Goal: Find specific page/section: Find specific page/section

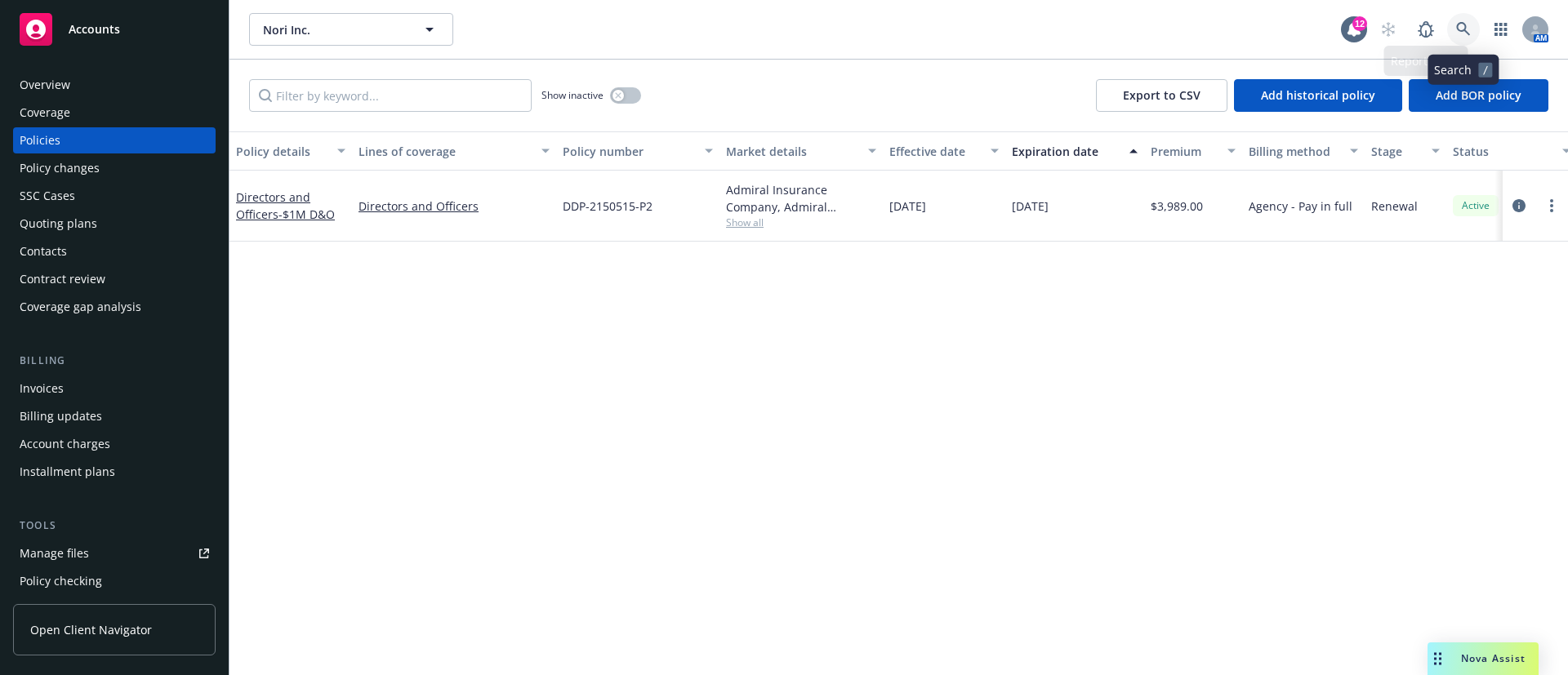
click at [1462, 17] on link at bounding box center [1463, 29] width 32 height 32
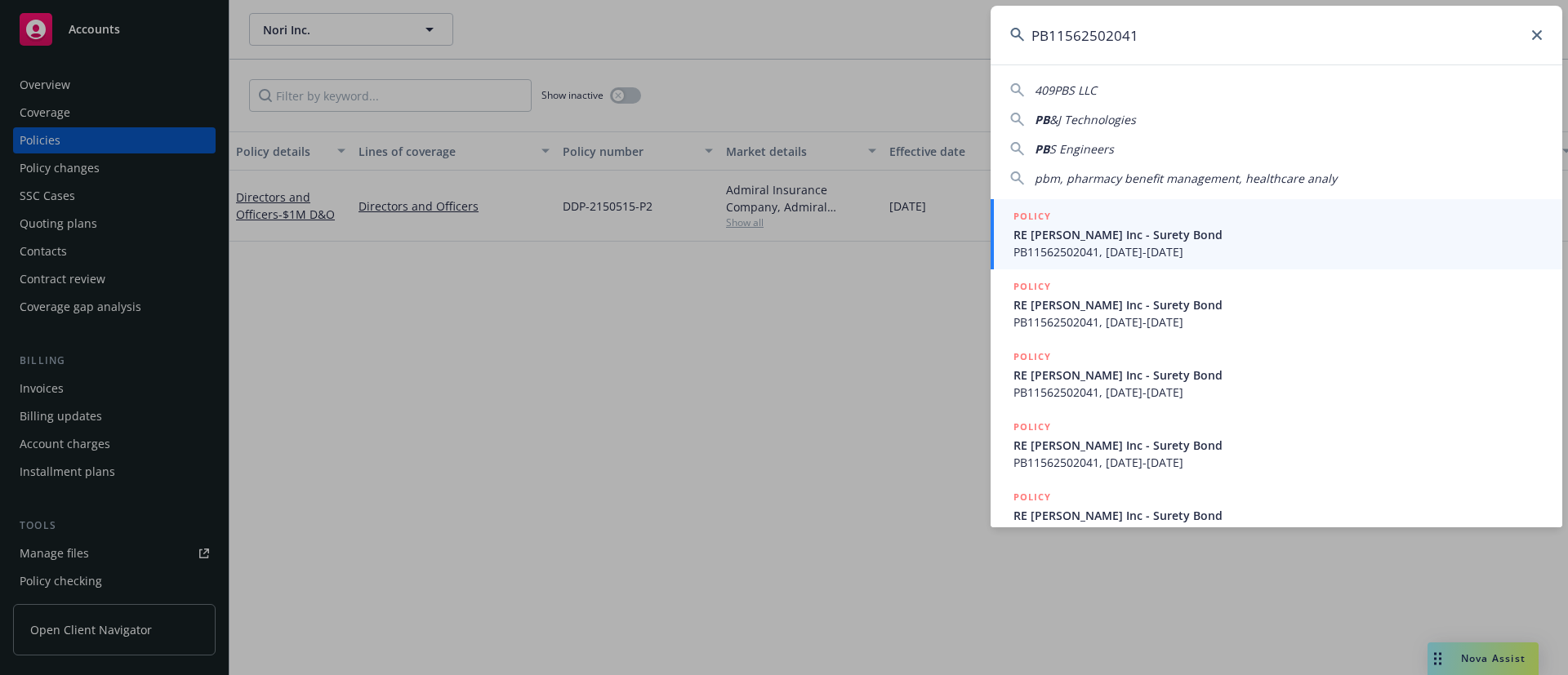
type input "PB11562502041"
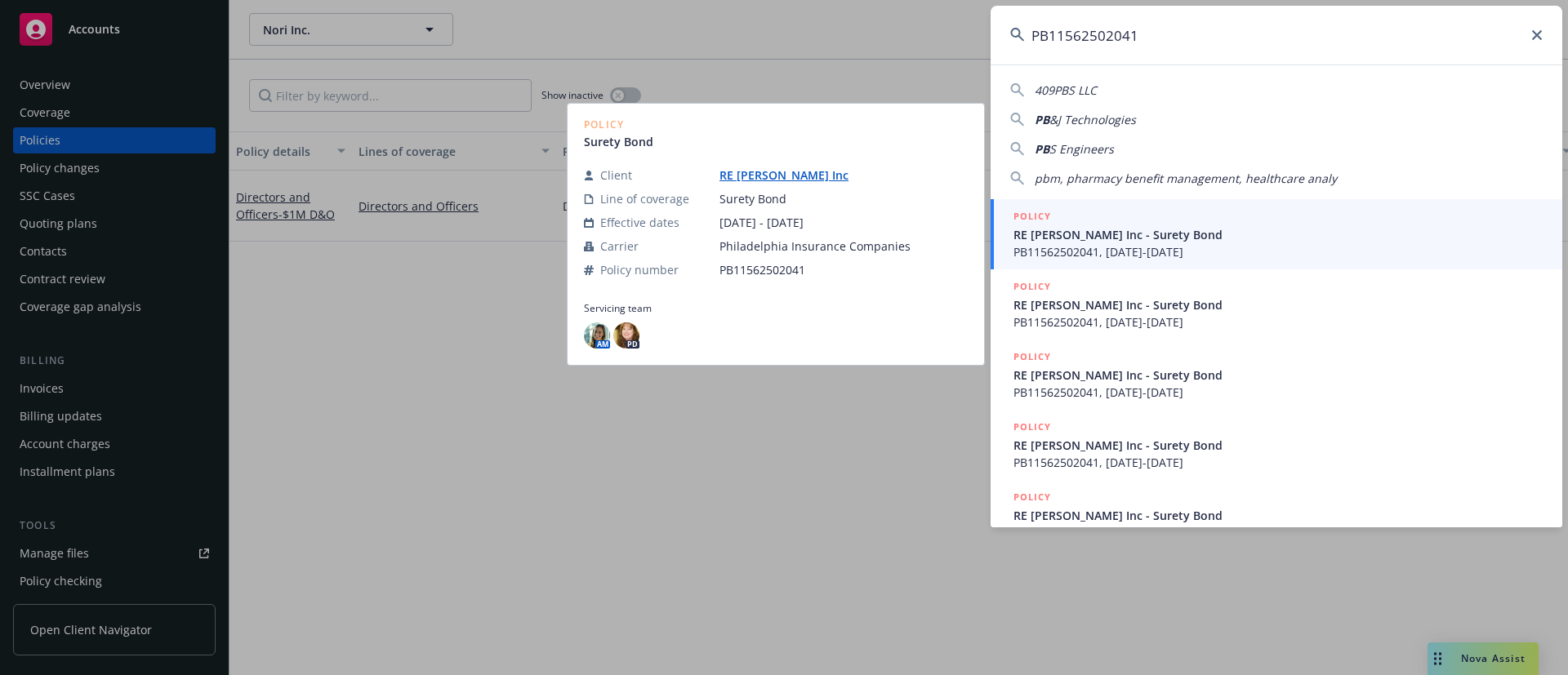
click at [1113, 250] on span "PB11562502041, [DATE]-[DATE]" at bounding box center [1279, 251] width 530 height 17
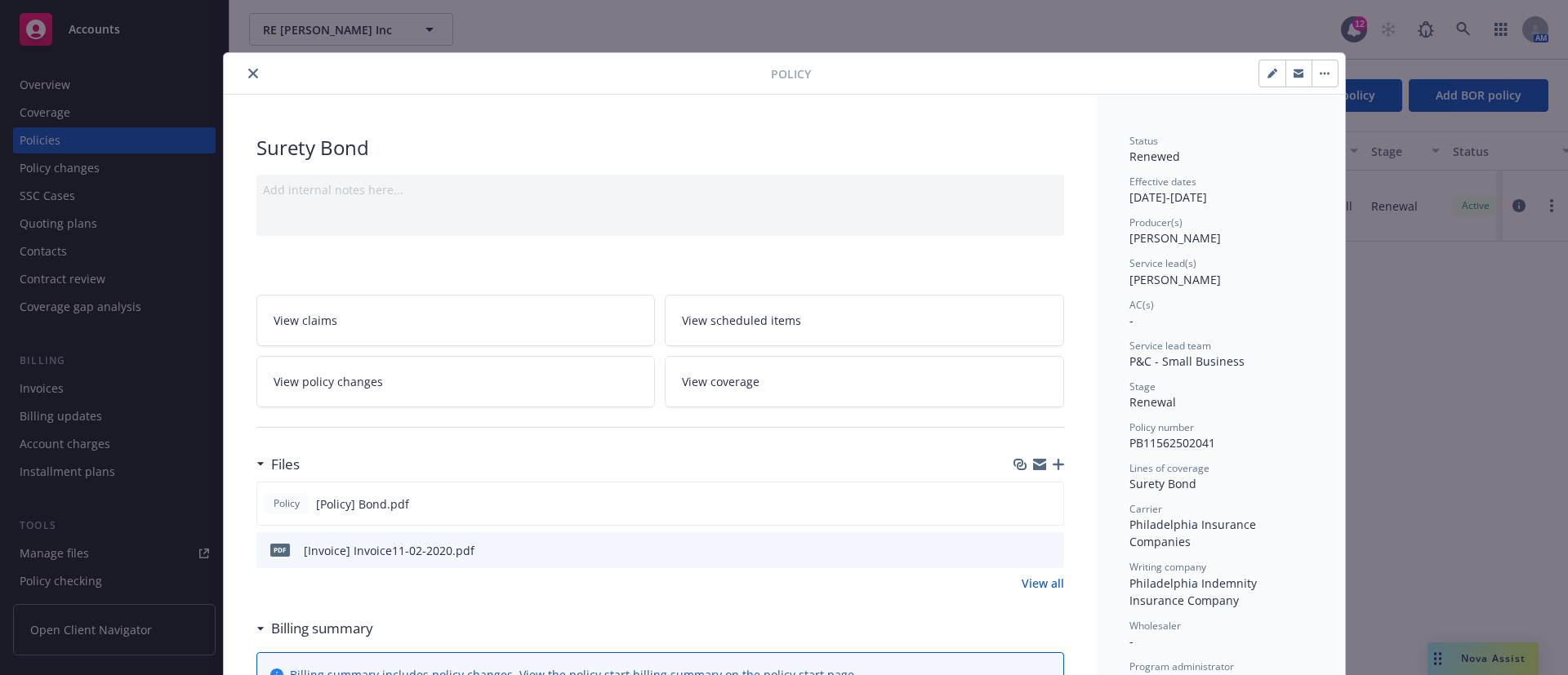
click at [251, 68] on button "close" at bounding box center [253, 74] width 20 height 20
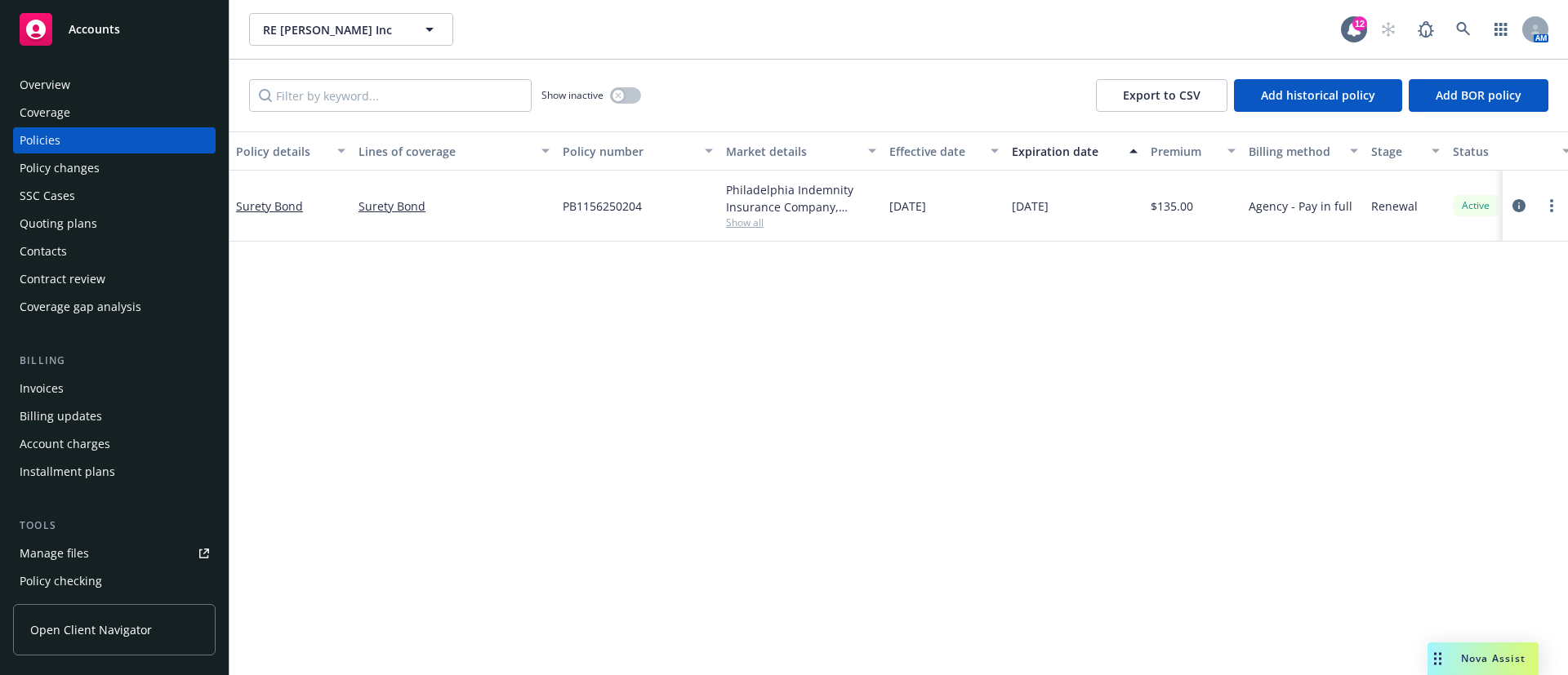
scroll to position [444, 0]
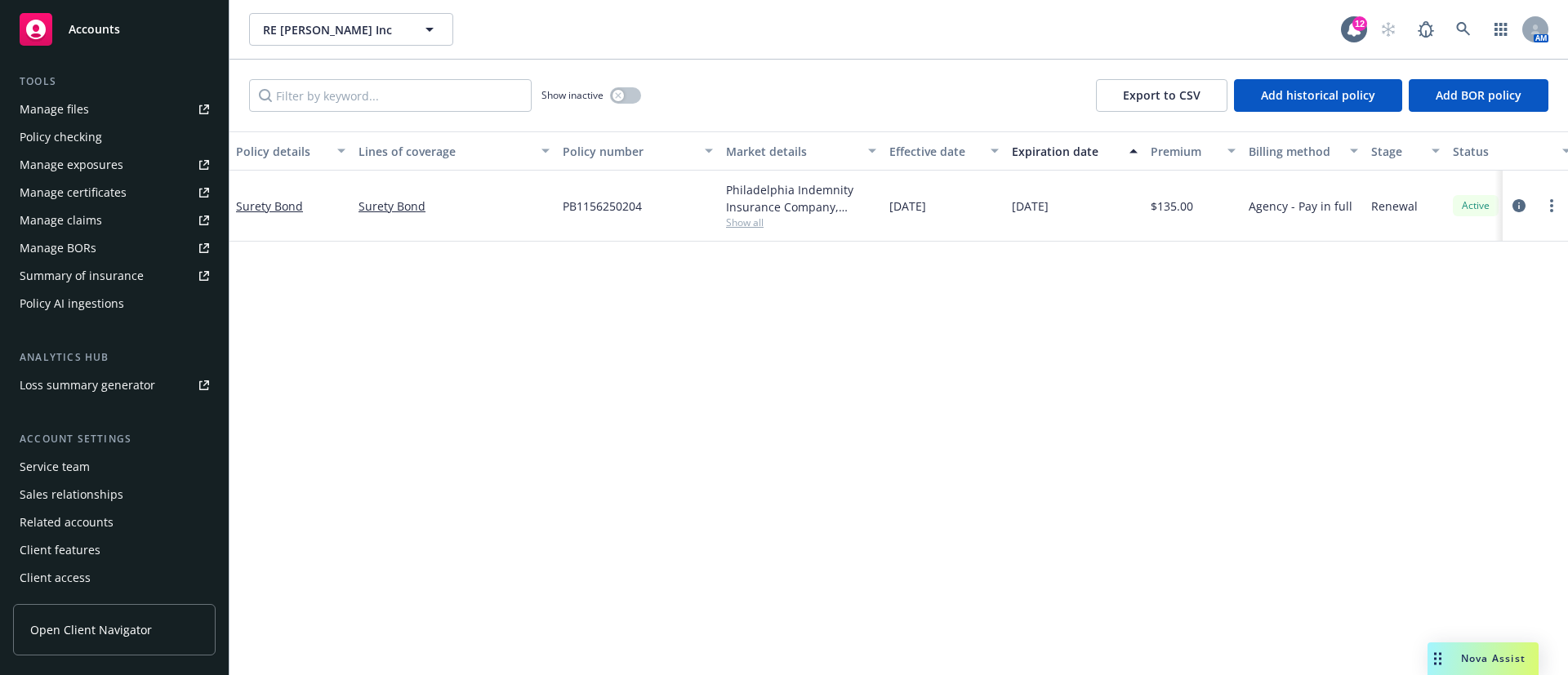
click at [143, 465] on div "Service team" at bounding box center [114, 466] width 190 height 27
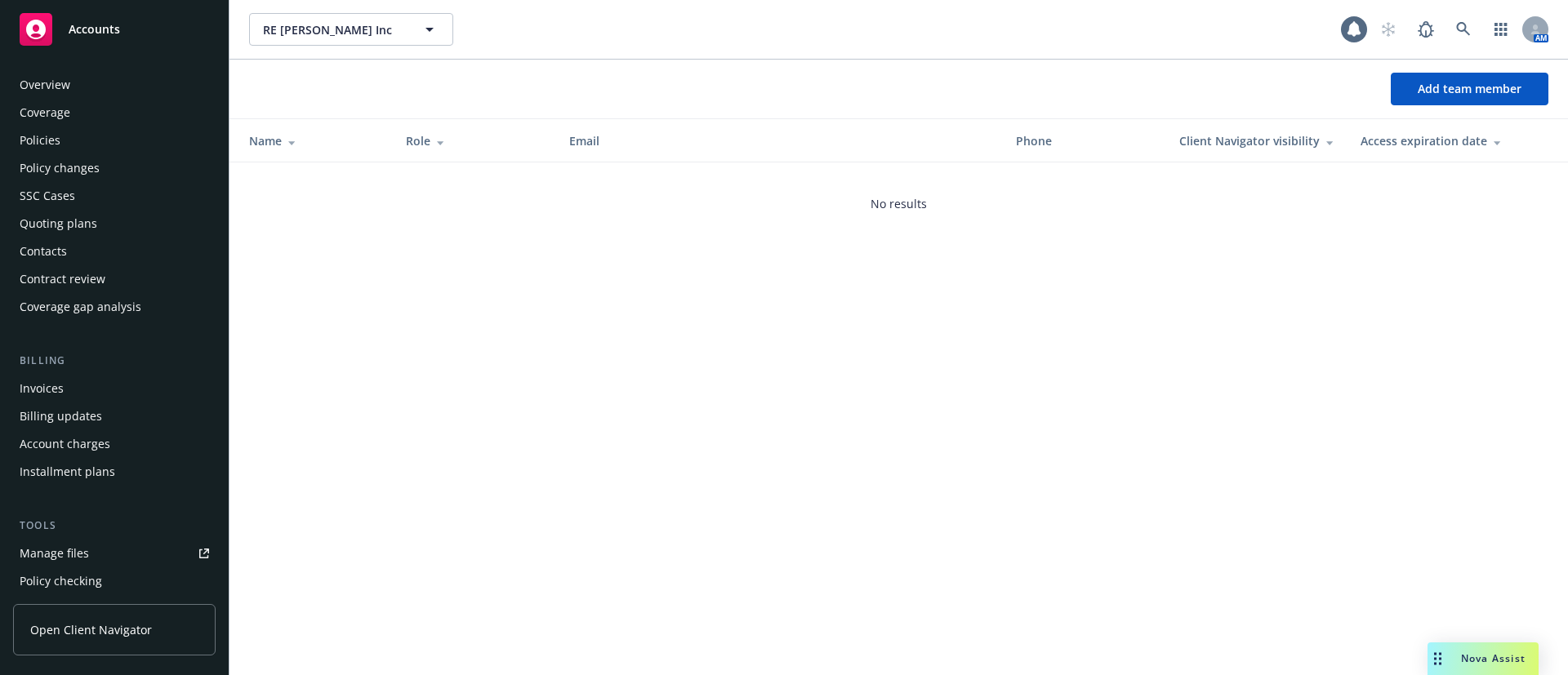
scroll to position [444, 0]
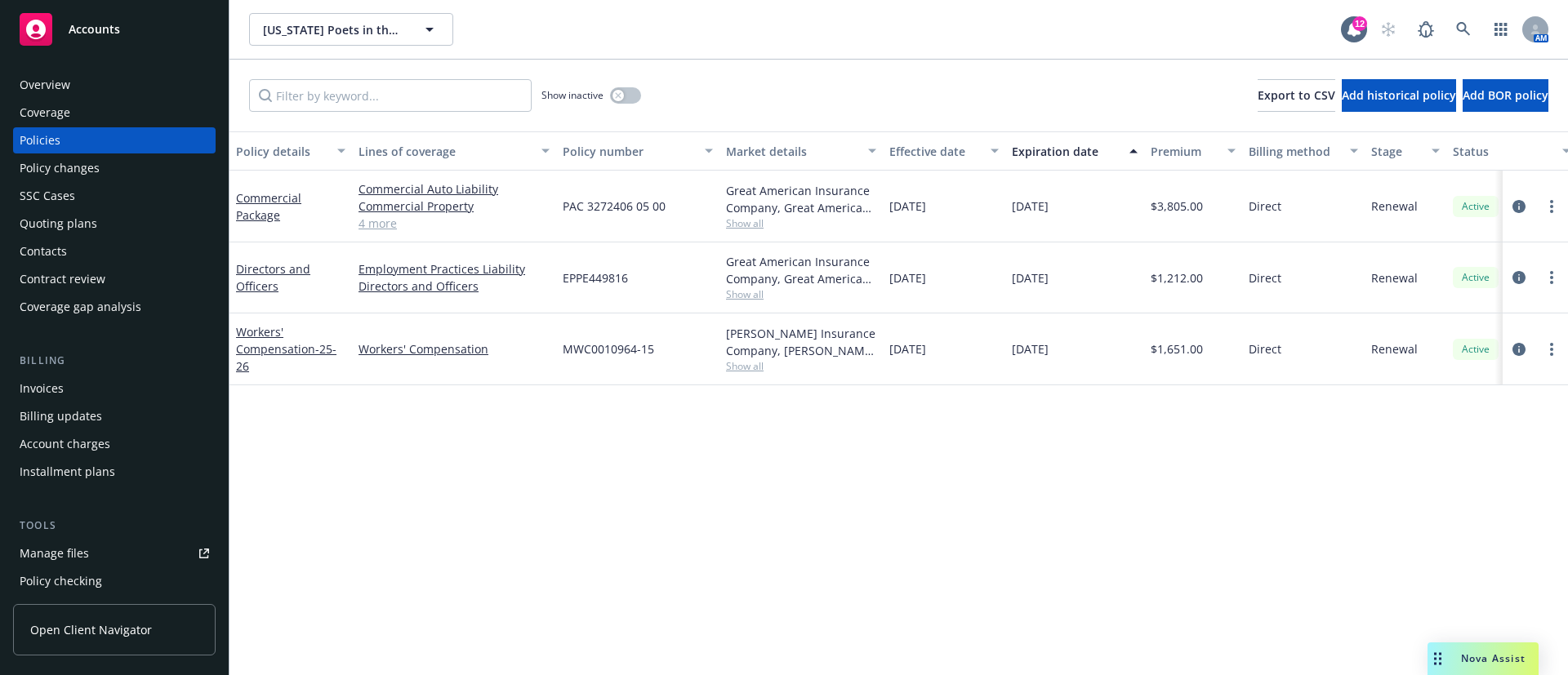
click at [732, 369] on span "Show all" at bounding box center [801, 366] width 151 height 14
